Goal: Ask a question

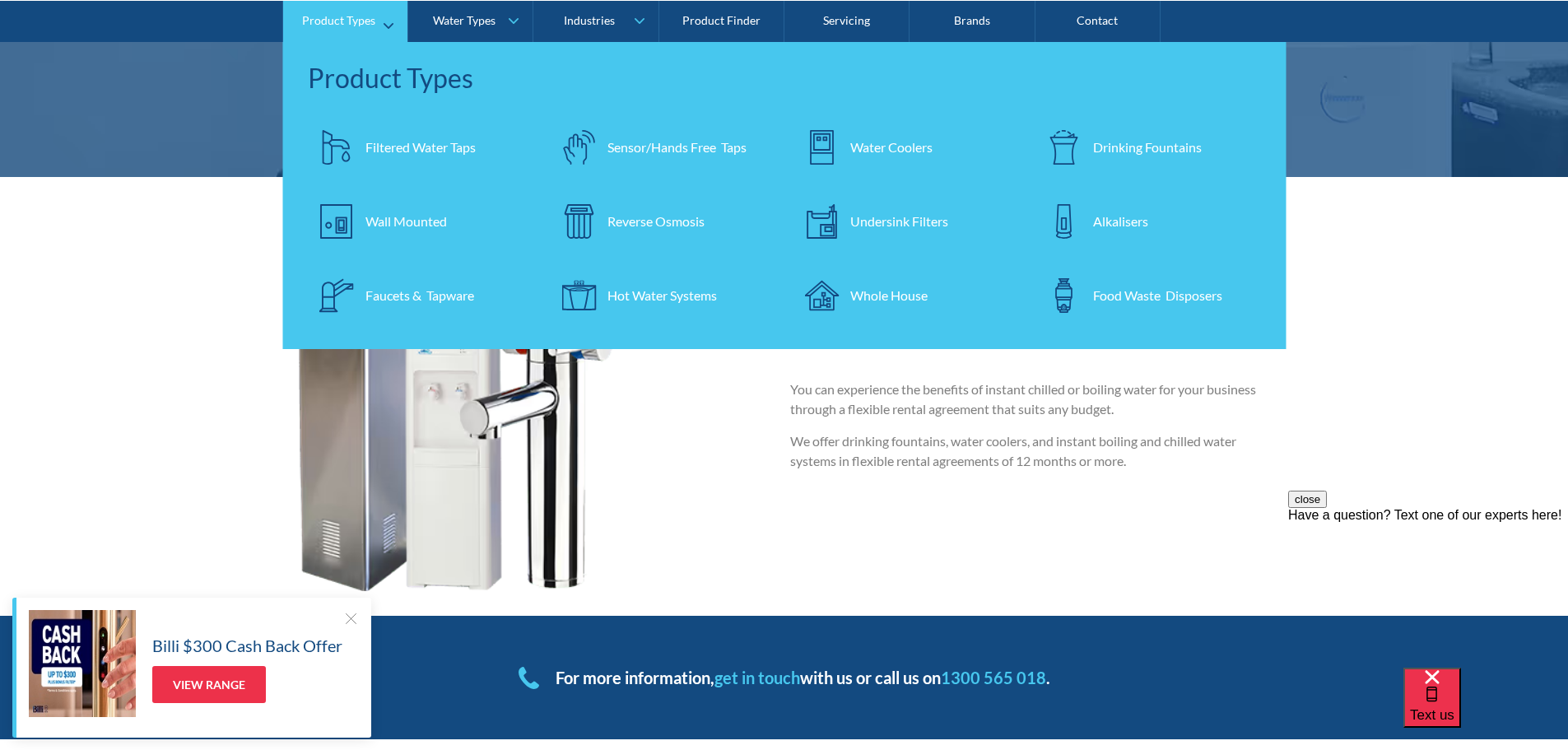
click at [900, 145] on div "Water Coolers" at bounding box center [891, 146] width 82 height 20
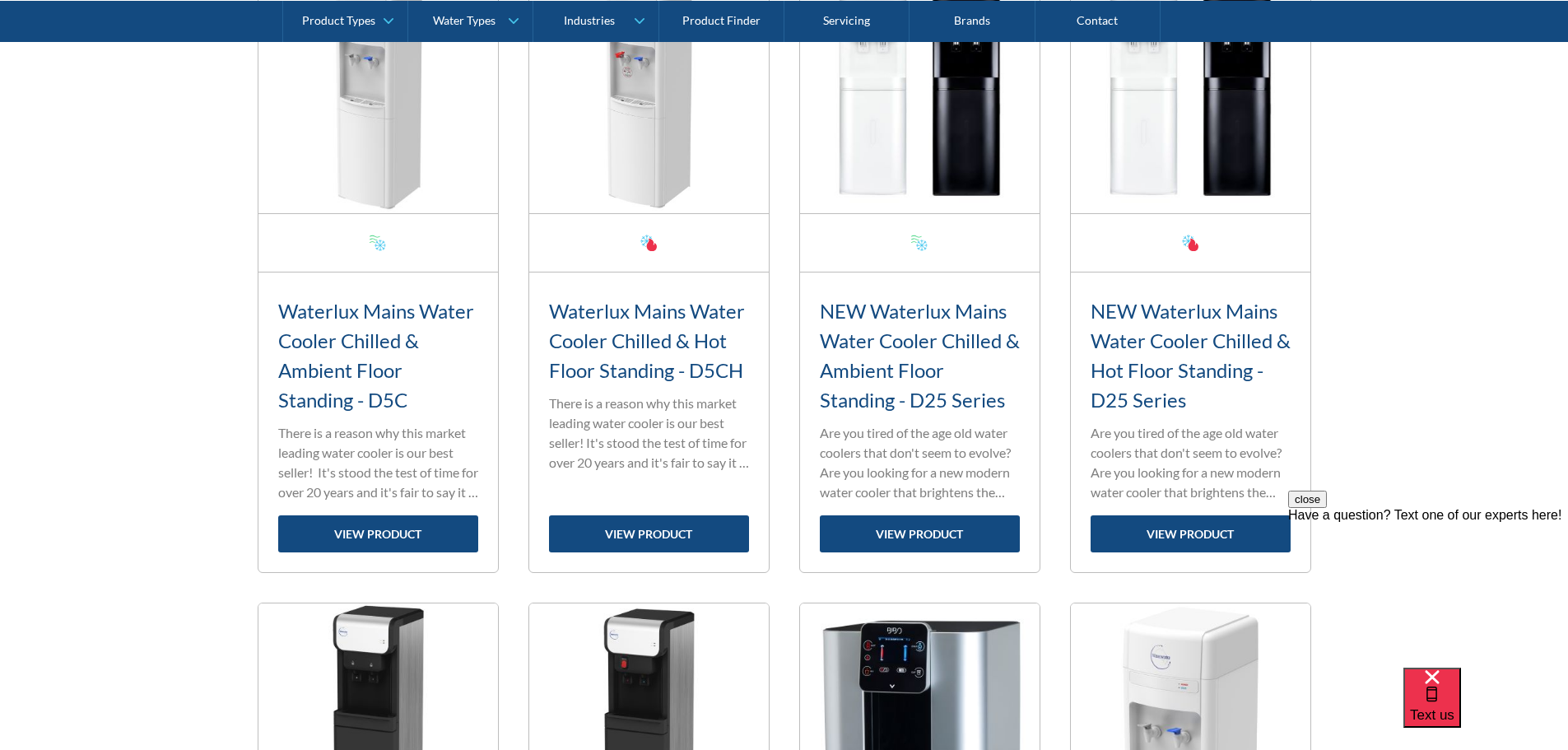
scroll to position [741, 0]
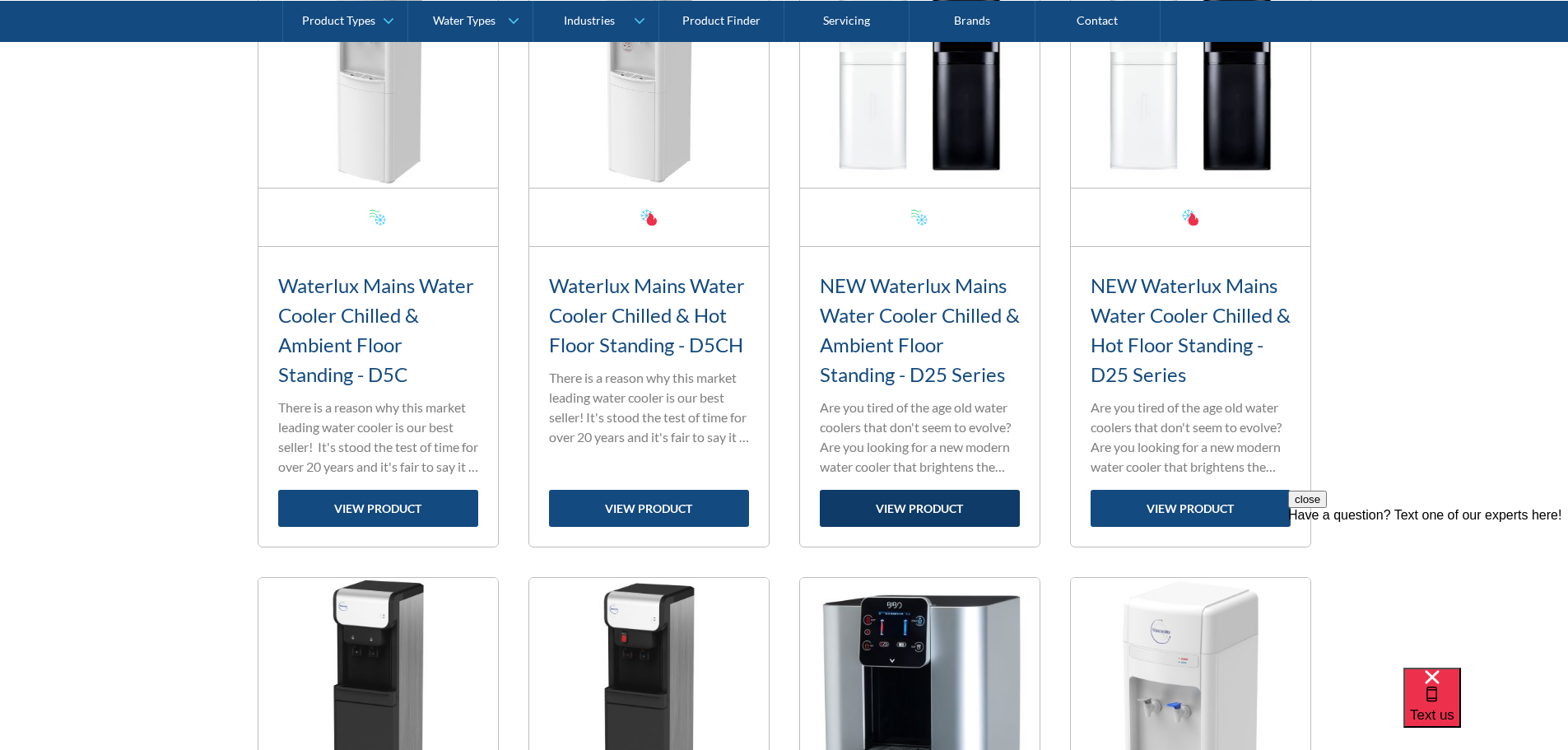
click at [908, 508] on link "view product" at bounding box center [920, 509] width 200 height 37
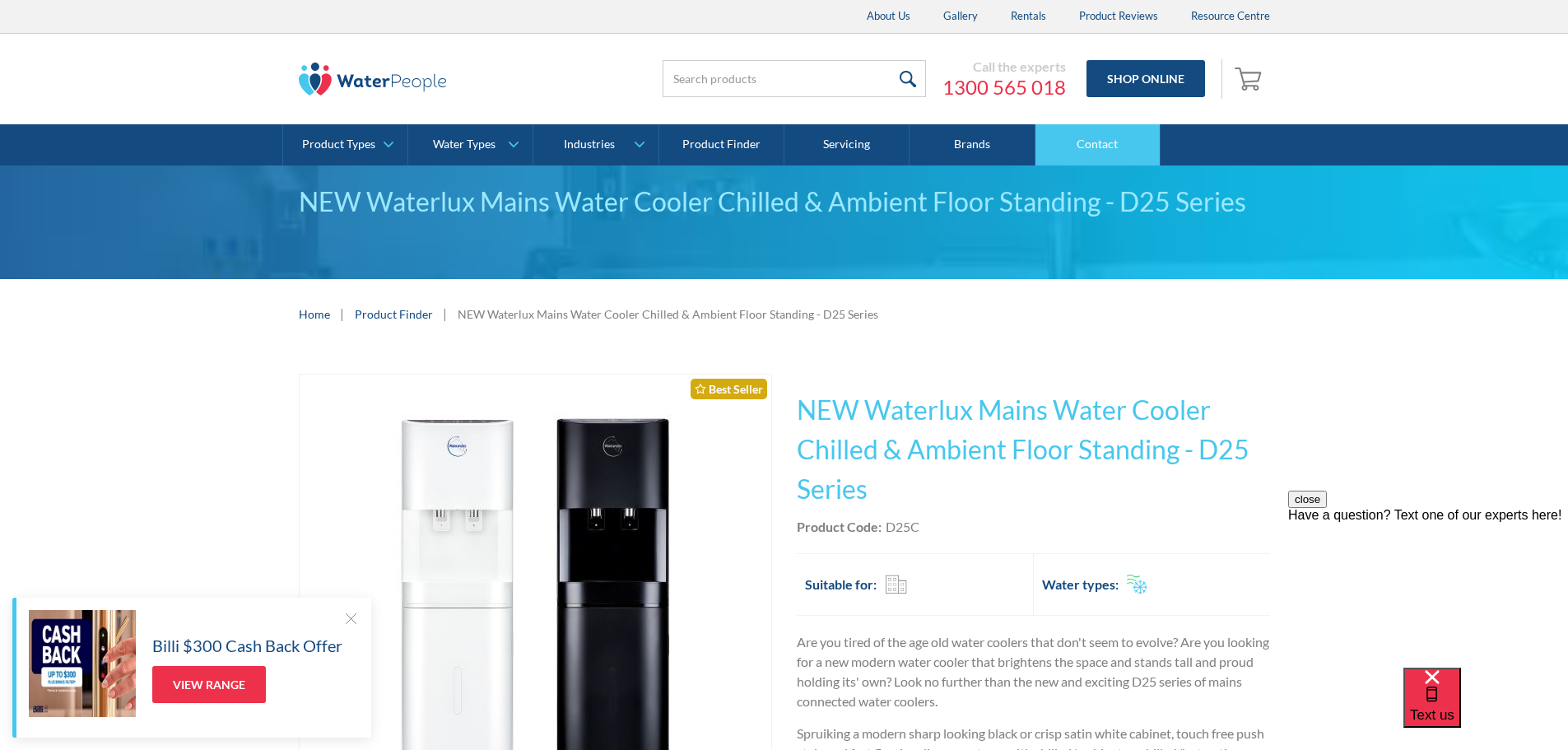
click at [1091, 140] on link "Contact" at bounding box center [1097, 144] width 125 height 41
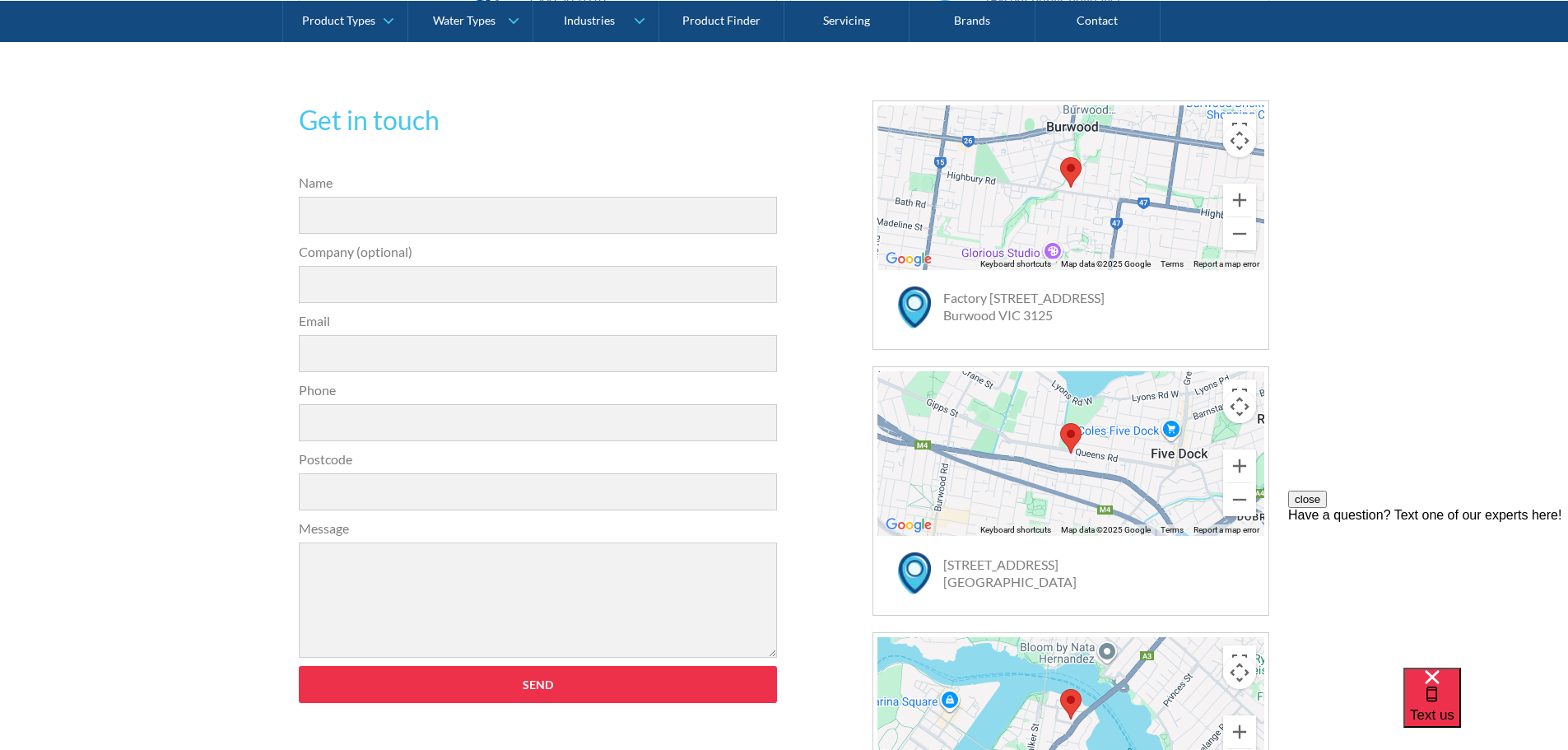
scroll to position [493, 0]
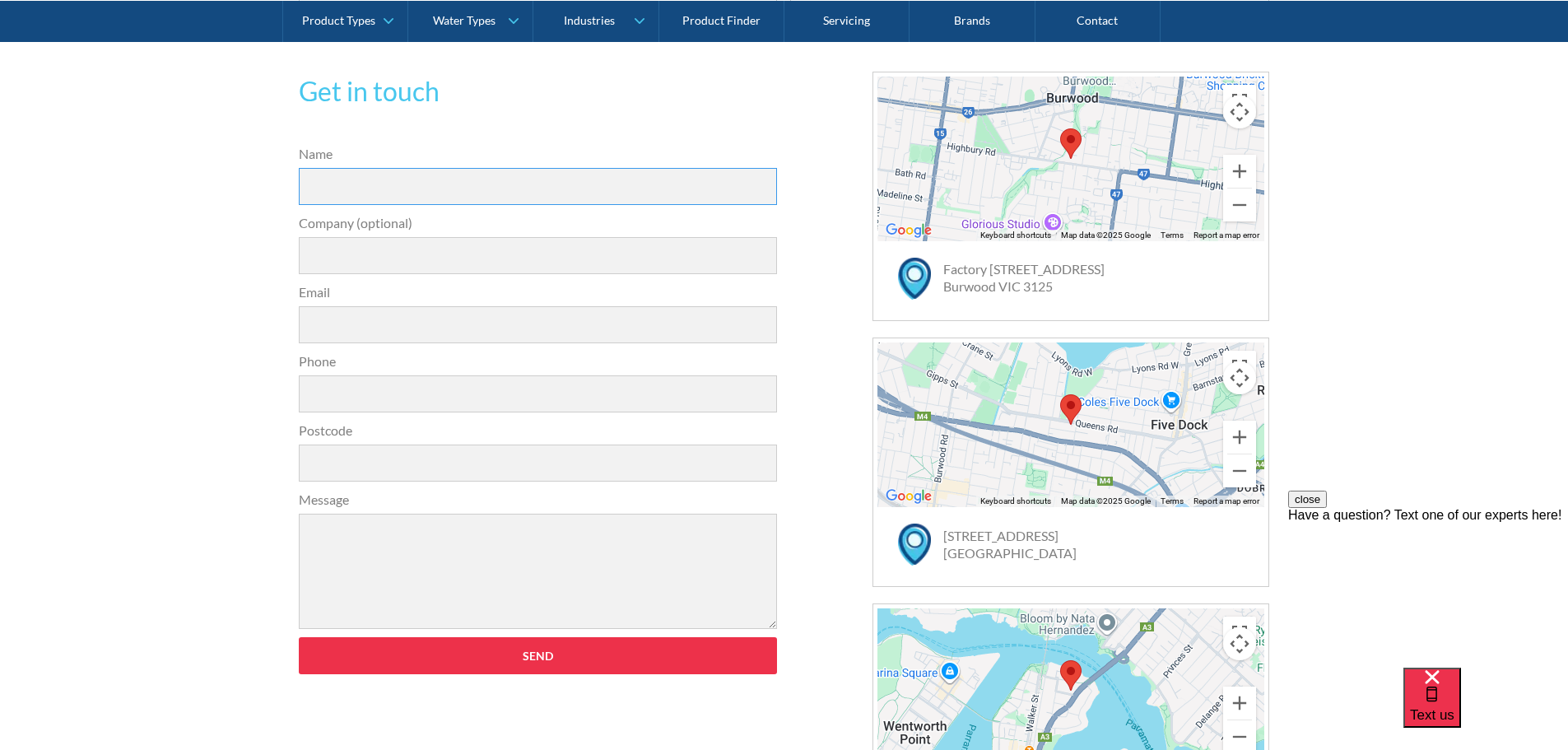
click at [391, 182] on input "Name" at bounding box center [539, 187] width 479 height 37
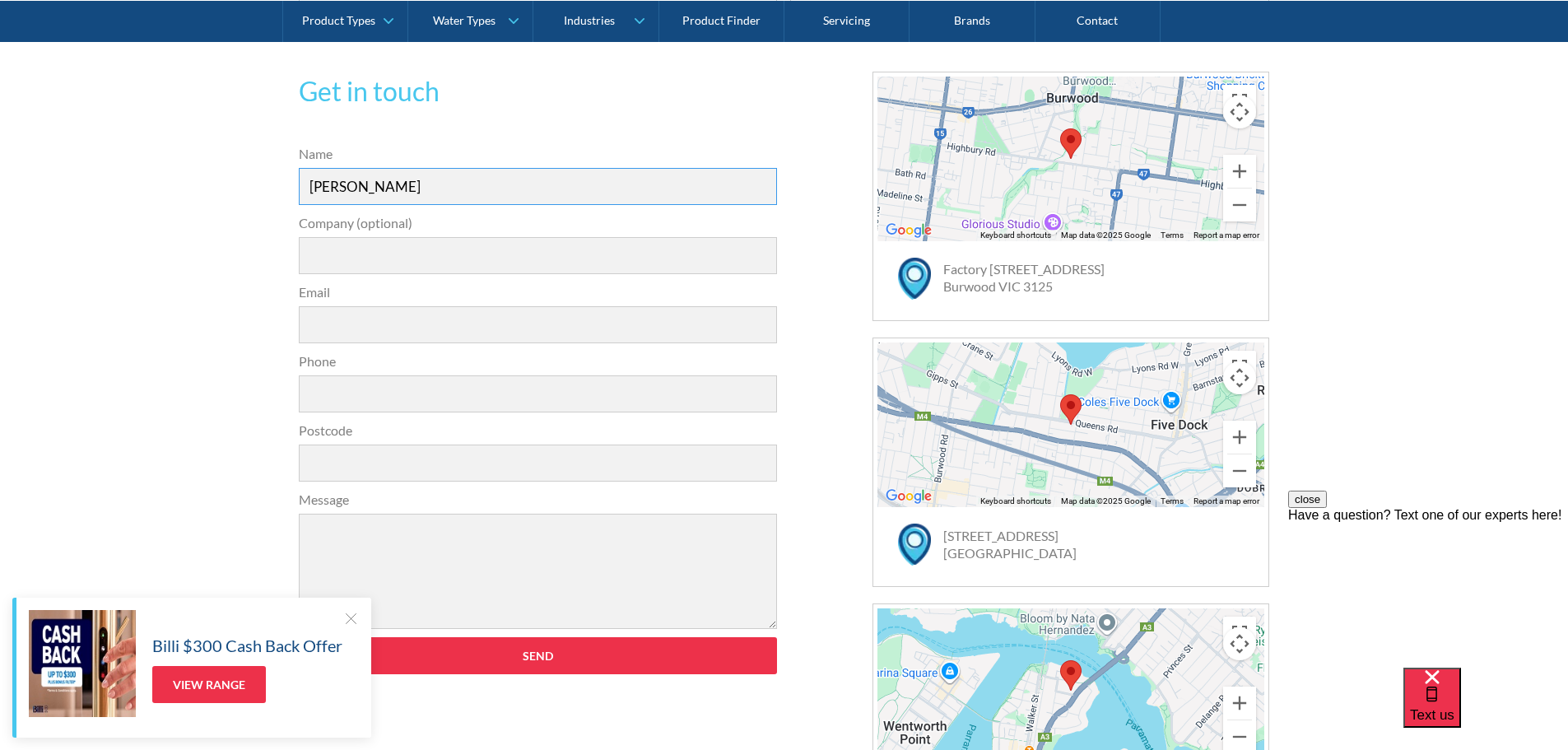
type input "Johnson Chan"
click at [391, 256] on input "Company (optional)" at bounding box center [539, 256] width 479 height 37
type input "Fullerton Hotel Sydney"
click at [355, 332] on input "Email" at bounding box center [539, 325] width 479 height 37
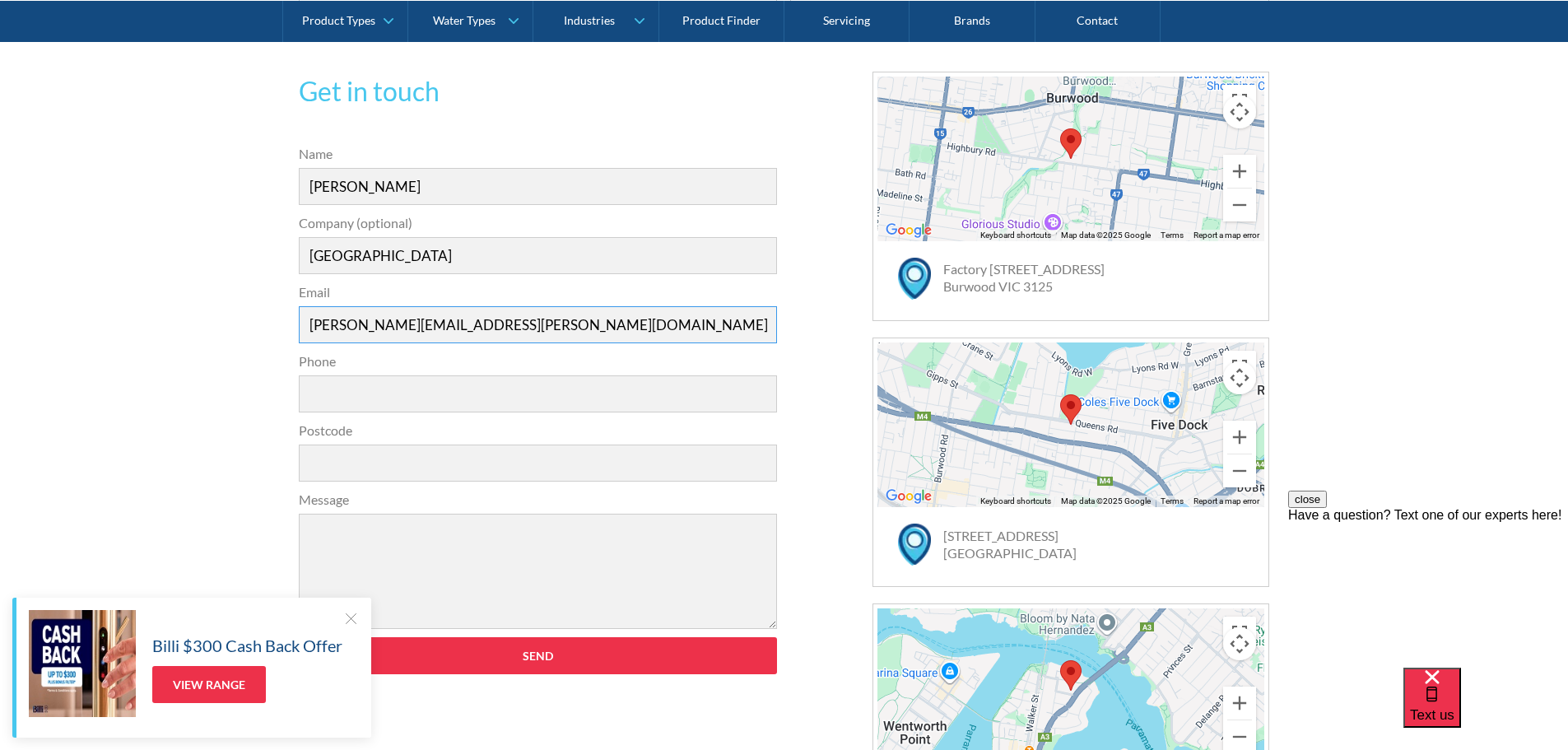
type input "johnson.chan@fullertonhotels.com"
click at [336, 393] on input "Phone" at bounding box center [539, 394] width 479 height 37
type input "040712838"
click at [394, 458] on input "Postcode" at bounding box center [539, 463] width 479 height 37
type input "2000"
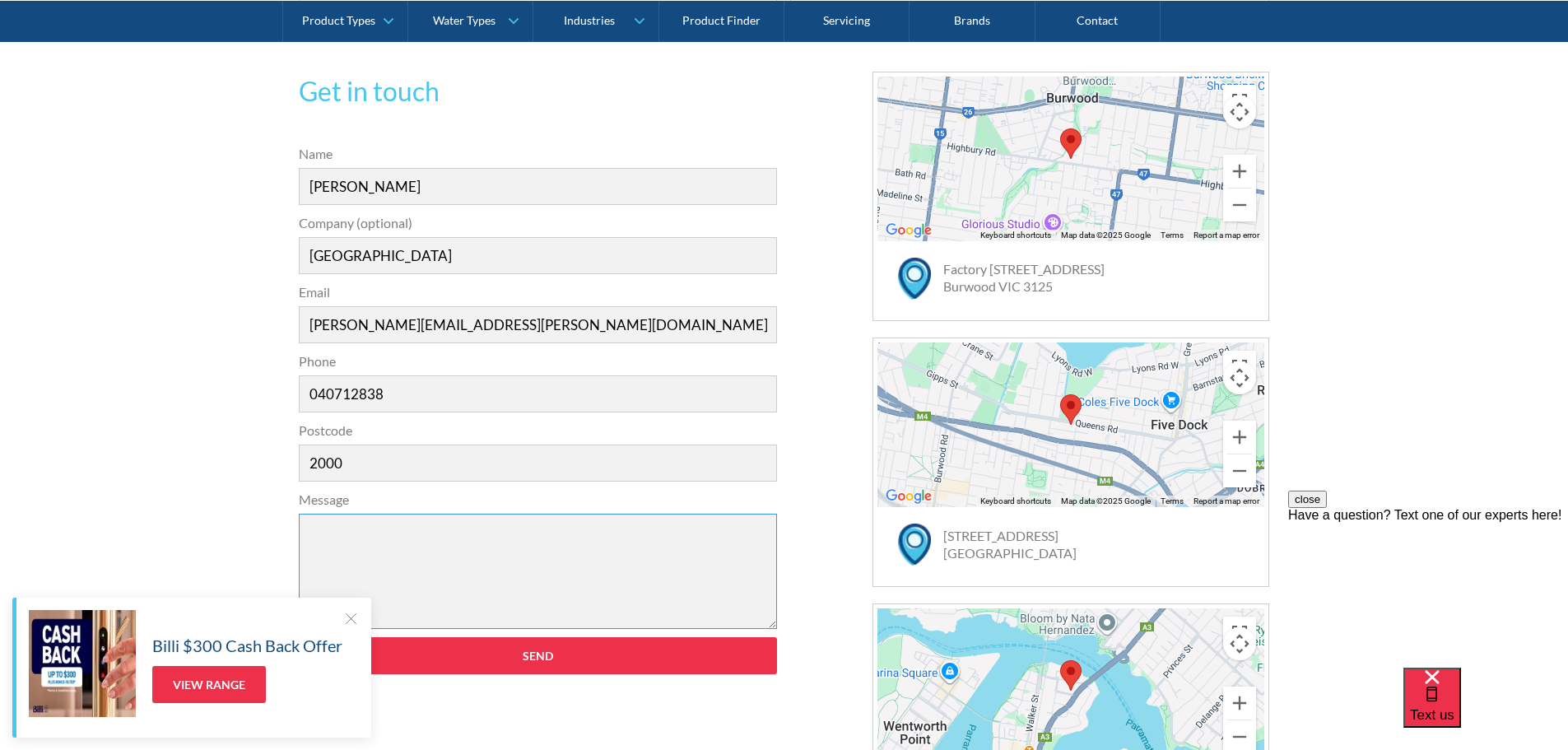
click at [365, 533] on textarea "Message" at bounding box center [539, 572] width 479 height 116
click at [466, 551] on textarea "Hi, Would like to get a formal quote of hiring 8 free standing water dispenser" at bounding box center [539, 572] width 479 height 116
click at [378, 567] on textarea "Hi, Would like to get a formal monthly quote of hiring 8 free standing water di…" at bounding box center [539, 572] width 479 height 116
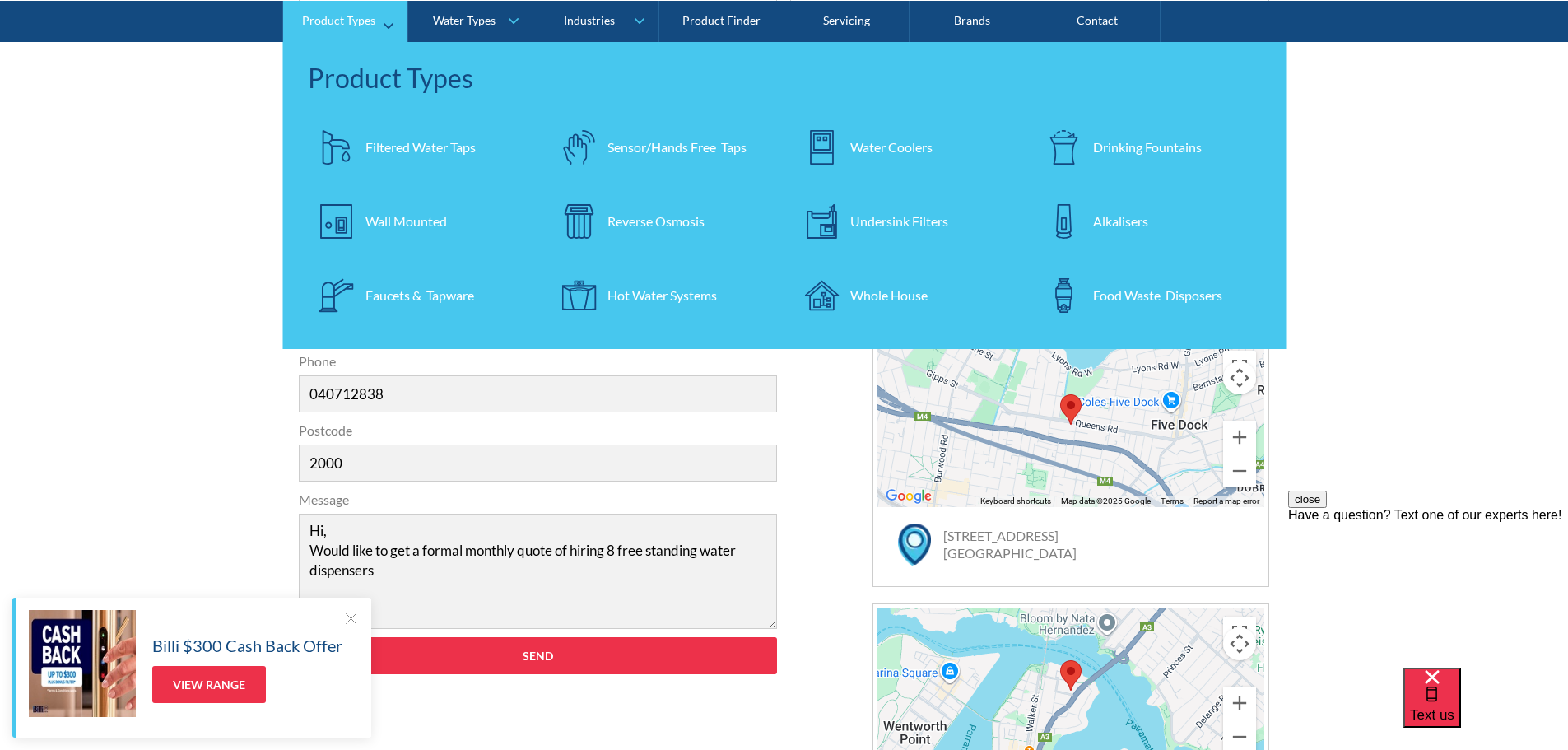
click at [882, 141] on div "Water Coolers" at bounding box center [891, 146] width 82 height 20
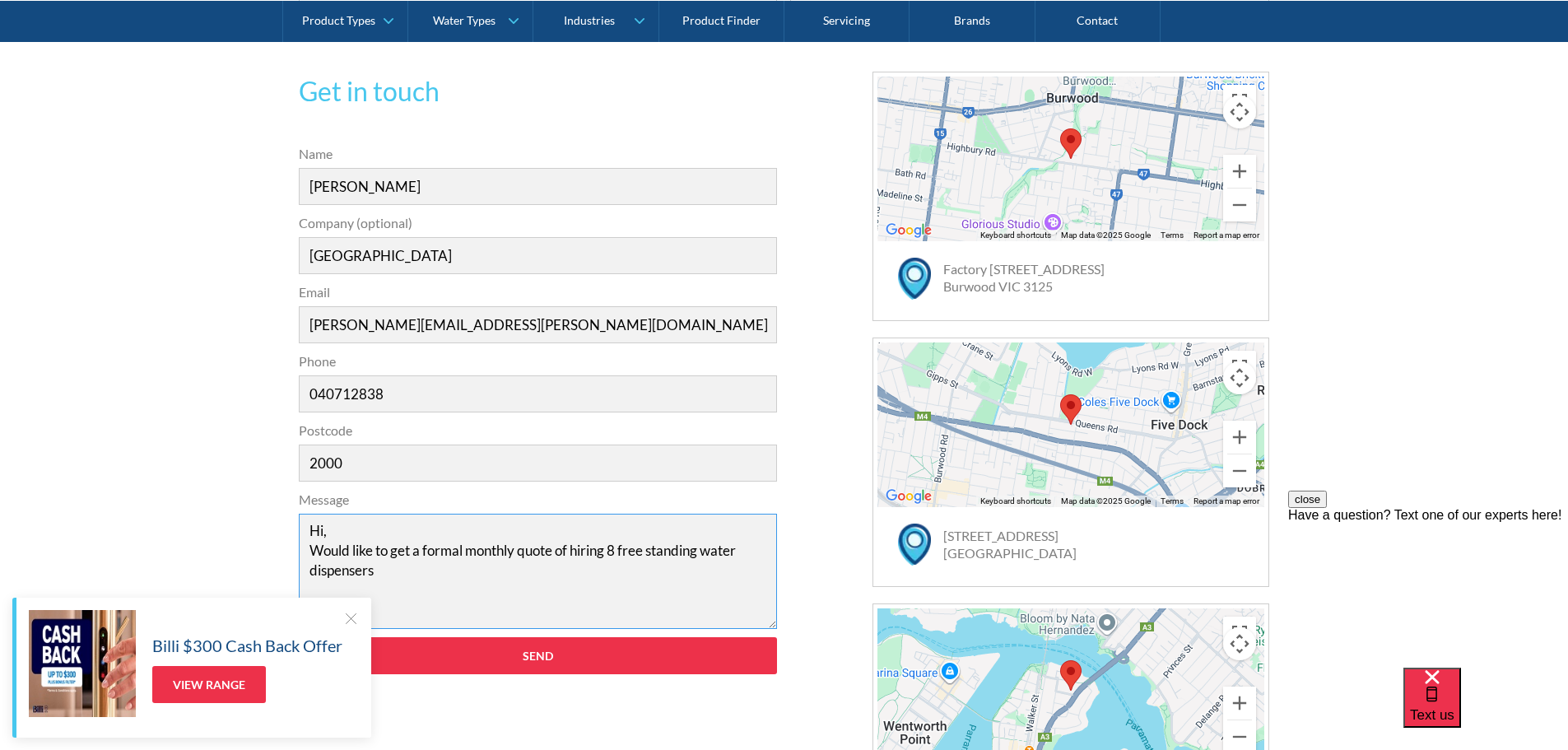
click at [391, 573] on textarea "Hi, Would like to get a formal monthly quote of hiring 8 free standing water di…" at bounding box center [539, 572] width 479 height 116
click at [1449, 297] on div "Get in touch 31a2535b1fa56df3e4085a503ca978b33ae07608c9274f6380584a90323ec471d3…" at bounding box center [784, 462] width 1568 height 881
click at [401, 576] on textarea "Hi, Would like to get a formal monthly quote of hiring 8 free standing water di…" at bounding box center [539, 572] width 479 height 116
click at [347, 620] on div at bounding box center [350, 617] width 16 height 16
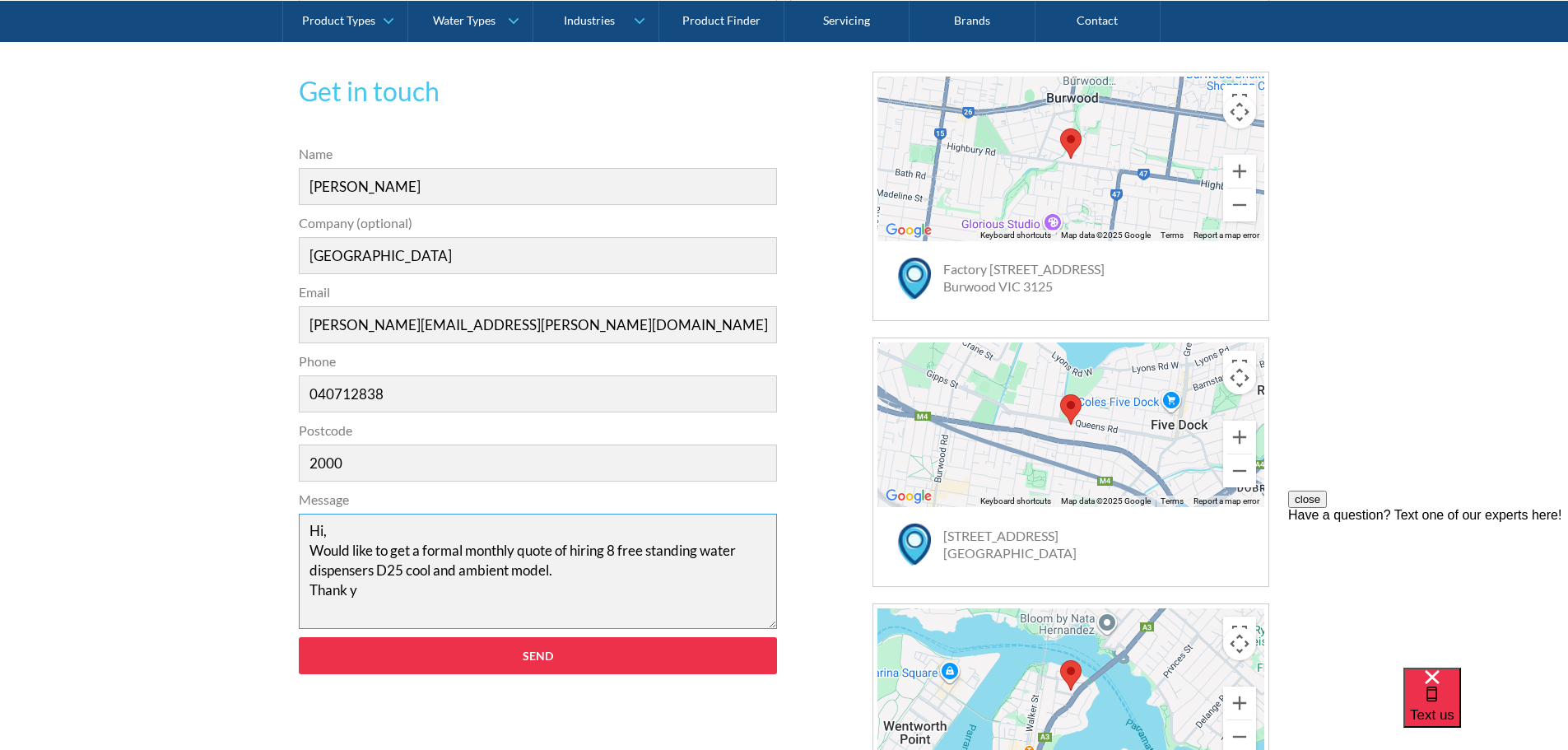
click at [372, 594] on textarea "Hi, Would like to get a formal monthly quote of hiring 8 free standing water di…" at bounding box center [539, 572] width 479 height 116
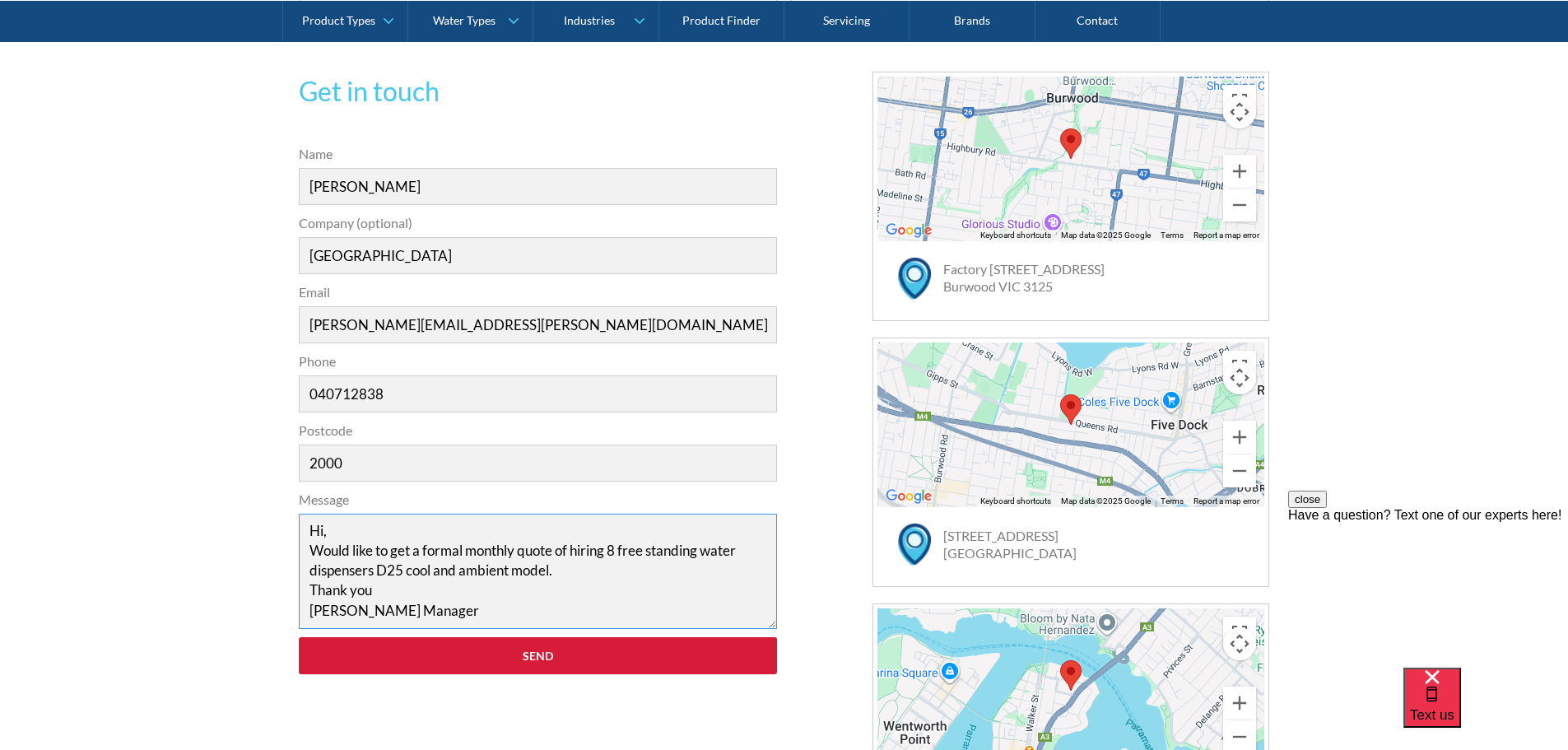
type textarea "Hi, Would like to get a formal monthly quote of hiring 8 free standing water di…"
click at [539, 656] on input "Send" at bounding box center [539, 656] width 479 height 37
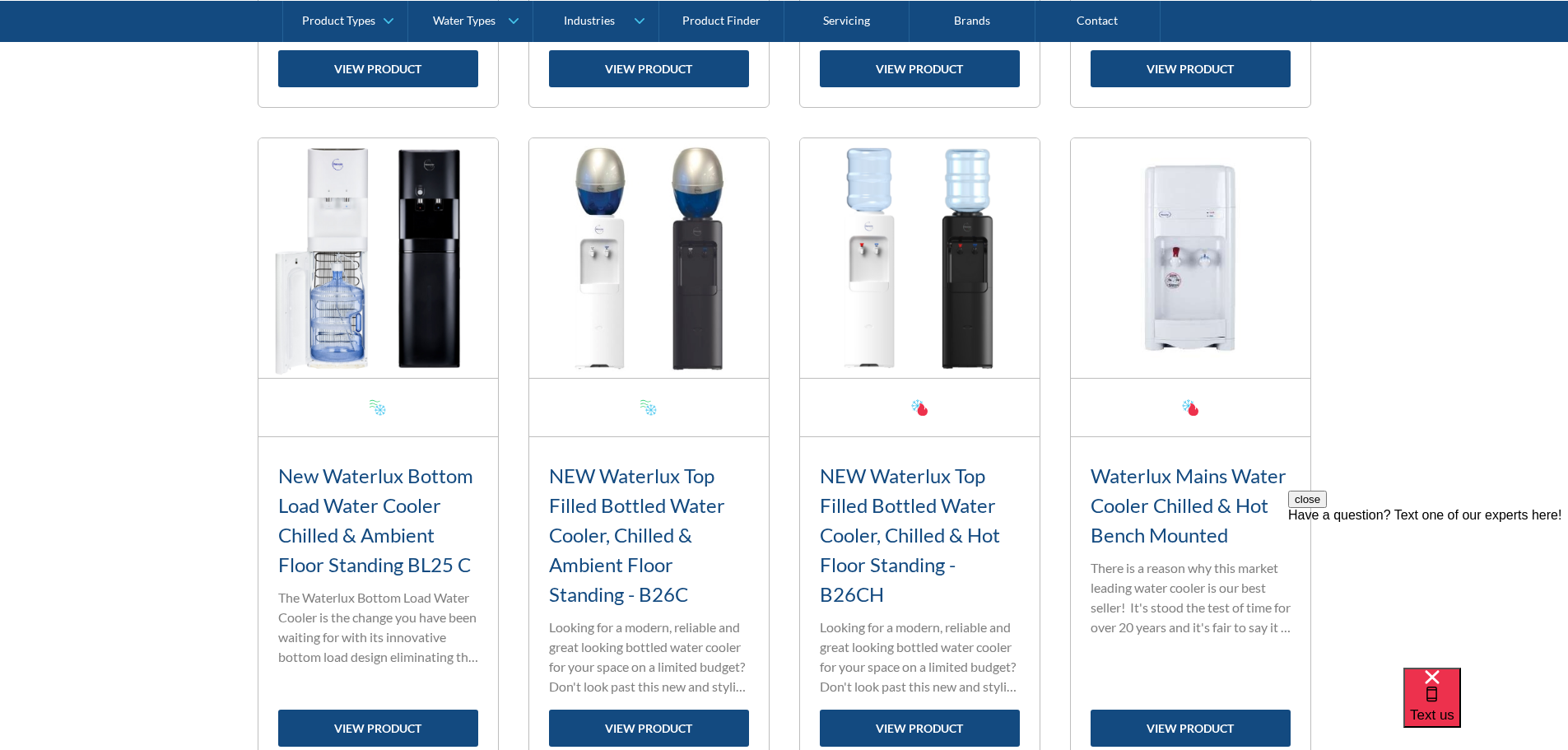
scroll to position [2388, 0]
